Goal: Transaction & Acquisition: Purchase product/service

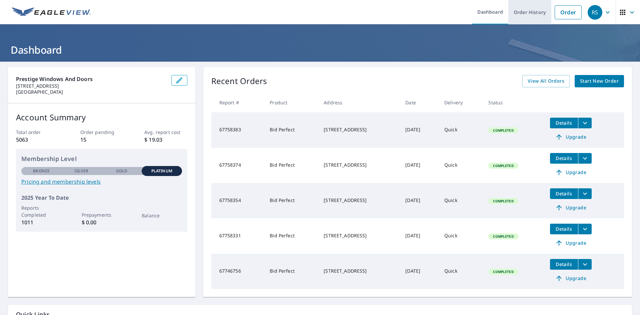
click at [525, 18] on link "Order History" at bounding box center [530, 12] width 43 height 24
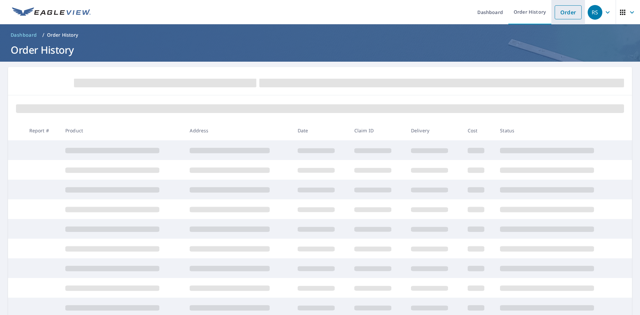
click at [552, 15] on li "Order" at bounding box center [569, 12] width 34 height 24
click at [557, 15] on link "Order" at bounding box center [568, 12] width 27 height 14
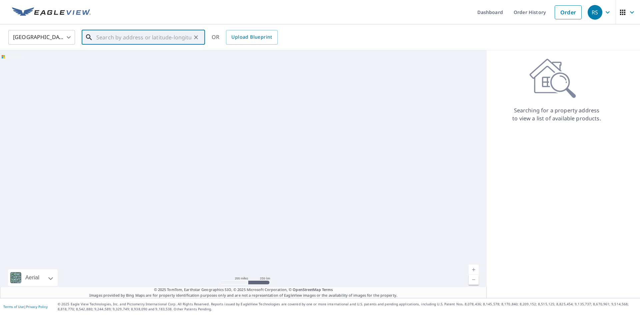
click at [154, 45] on div "​" at bounding box center [143, 37] width 123 height 15
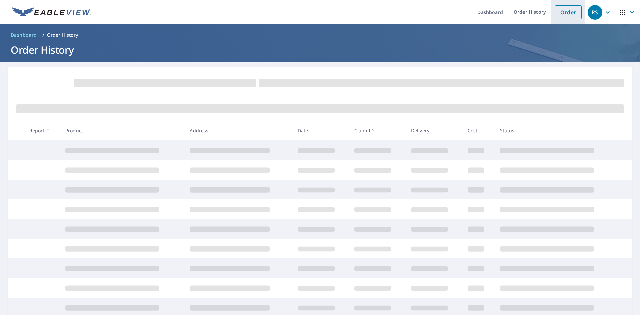
click at [563, 13] on link "Order" at bounding box center [568, 12] width 27 height 14
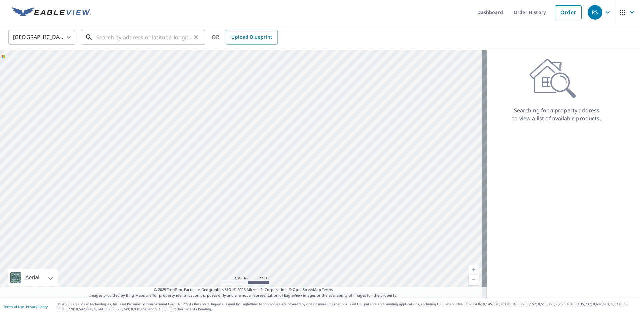
click at [109, 38] on input "text" at bounding box center [143, 37] width 95 height 19
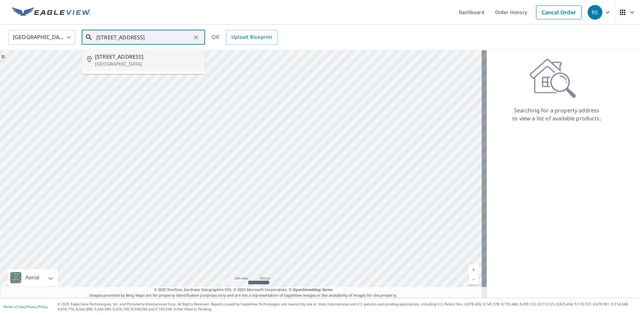
click at [111, 61] on p "[GEOGRAPHIC_DATA]" at bounding box center [147, 64] width 105 height 7
type input "[STREET_ADDRESS]"
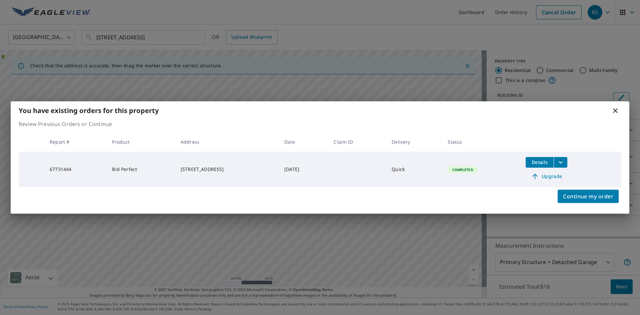
click at [559, 175] on span "Upgrade" at bounding box center [547, 176] width 34 height 8
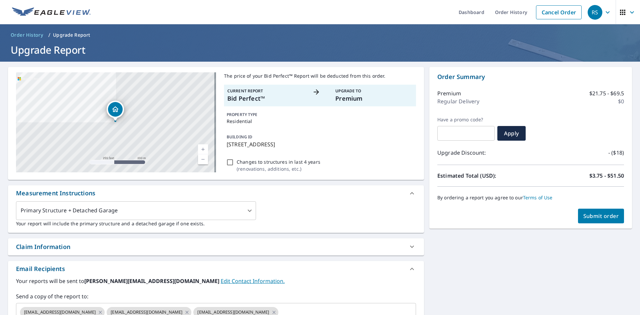
click at [585, 221] on button "Submit order" at bounding box center [601, 216] width 46 height 15
